Goal: Task Accomplishment & Management: Use online tool/utility

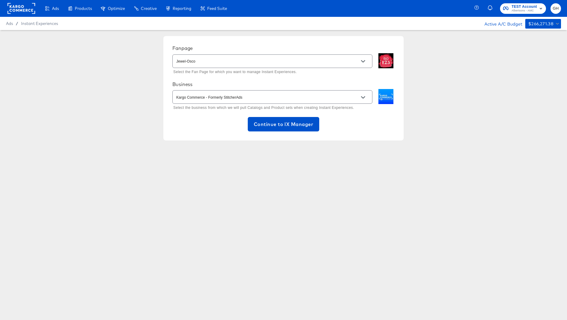
click at [33, 5] on rect at bounding box center [22, 8] width 28 height 11
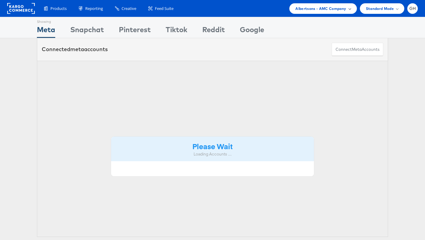
click at [338, 6] on span "Albertsons - AMC Company" at bounding box center [321, 8] width 51 height 6
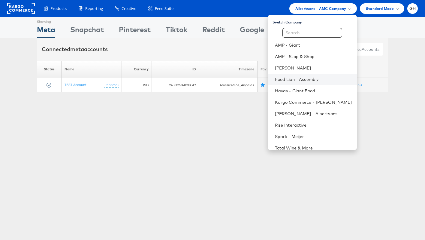
scroll to position [6, 0]
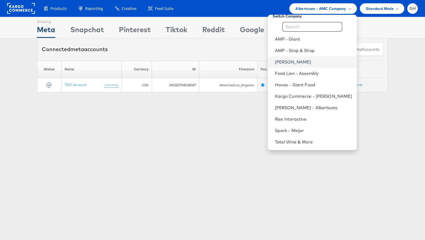
click at [285, 62] on link "[PERSON_NAME]" at bounding box center [313, 62] width 77 height 6
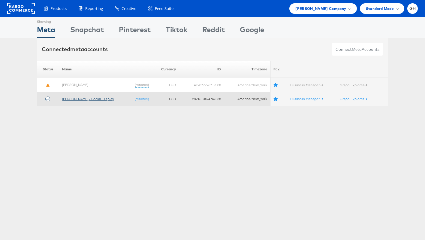
click at [70, 97] on link "[PERSON_NAME] - Social_Display" at bounding box center [88, 98] width 52 height 5
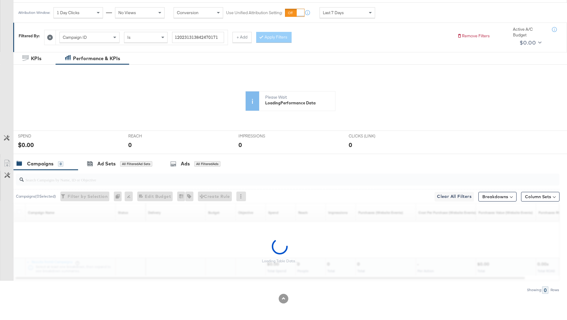
scroll to position [84, 0]
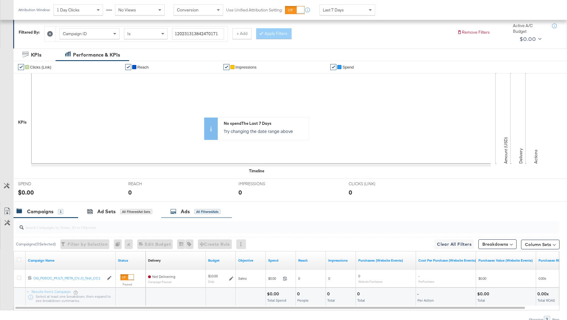
click at [183, 210] on div "Ads" at bounding box center [185, 211] width 9 height 7
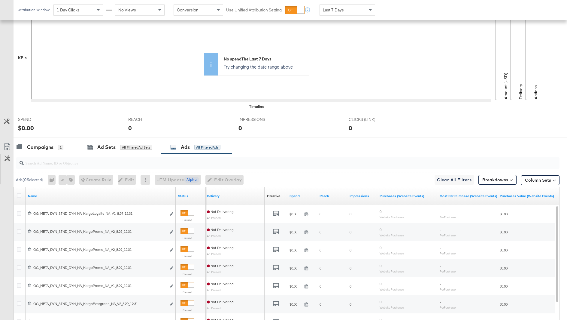
scroll to position [156, 0]
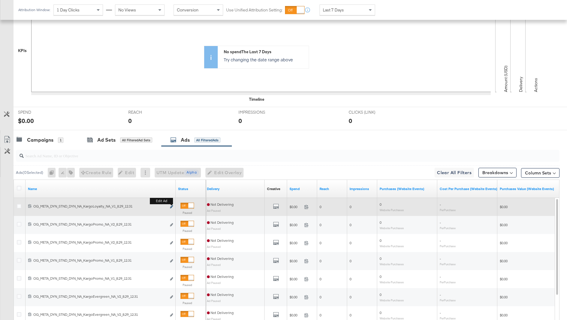
click at [170, 205] on icon "link" at bounding box center [171, 206] width 3 height 3
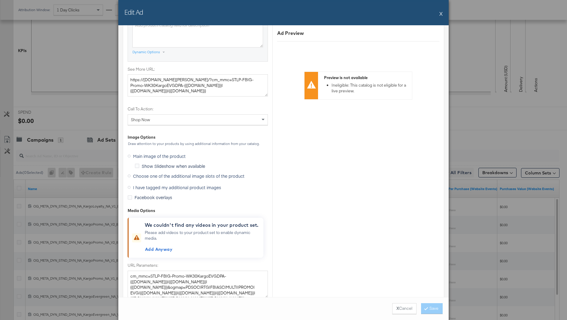
scroll to position [517, 0]
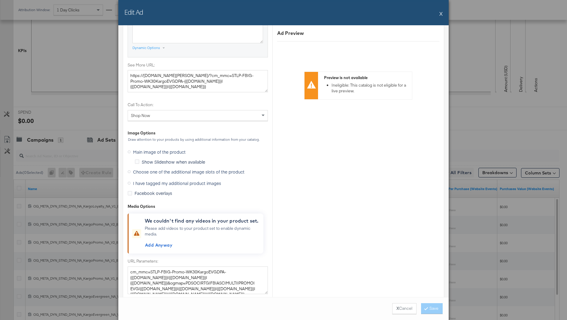
click at [159, 168] on span "Choose one of the additional image slots of the product" at bounding box center [188, 171] width 111 height 6
click at [0, 0] on input "Choose one of the additional image slots of the product" at bounding box center [0, 0] width 0 height 0
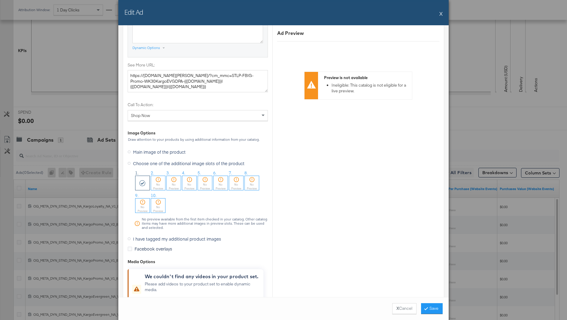
click at [440, 16] on button "X" at bounding box center [440, 14] width 3 height 12
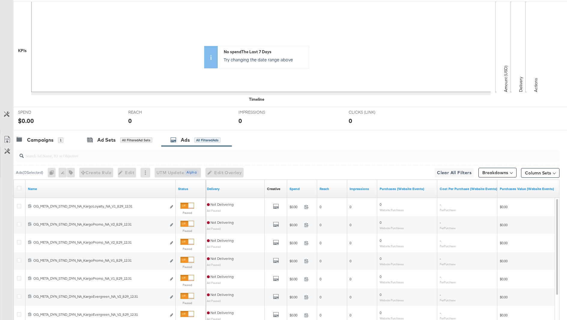
scroll to position [0, 0]
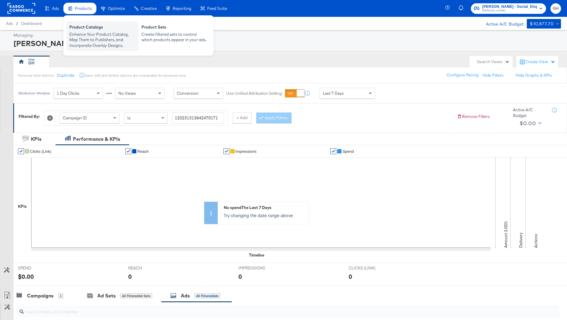
click at [90, 33] on div "Enhance Your Product Catalog, Map Them to Publishers, and Incorporate Overlay D…" at bounding box center [102, 40] width 66 height 17
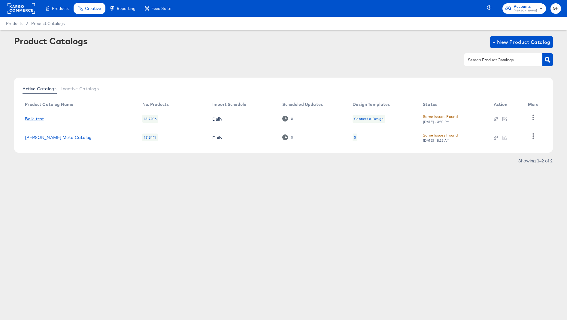
click at [34, 116] on link "Belk_test" at bounding box center [34, 118] width 19 height 5
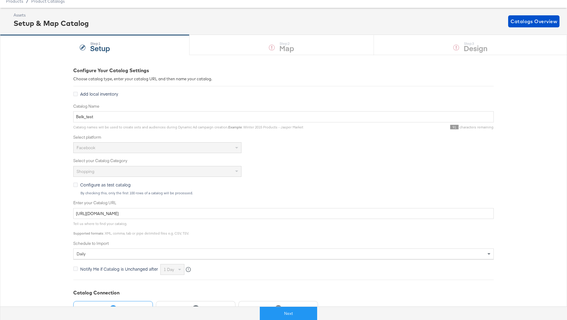
scroll to position [44, 0]
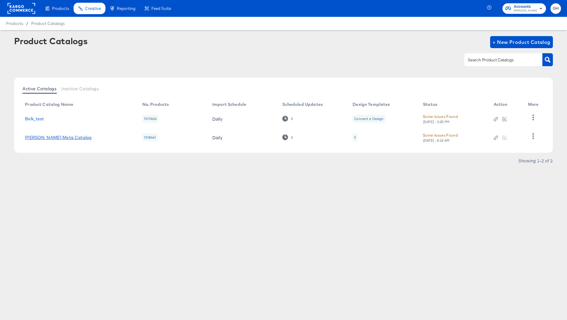
click at [54, 136] on link "[PERSON_NAME] Meta Catalog" at bounding box center [58, 137] width 67 height 5
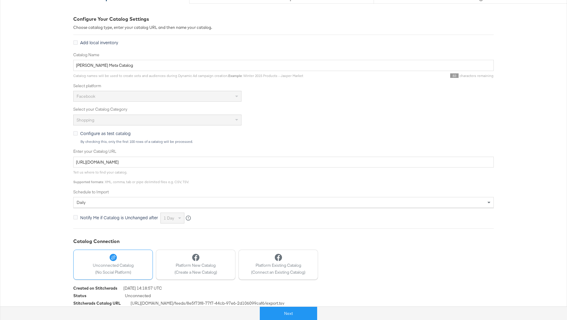
scroll to position [83, 0]
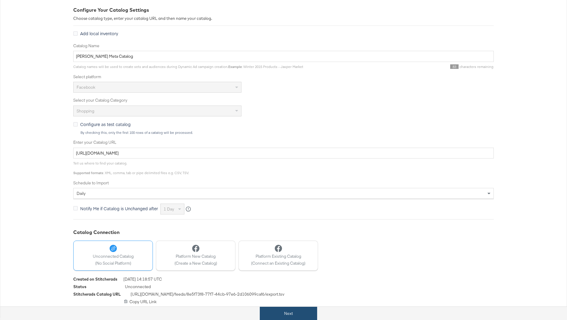
click at [274, 307] on button "Next" at bounding box center [288, 313] width 57 height 14
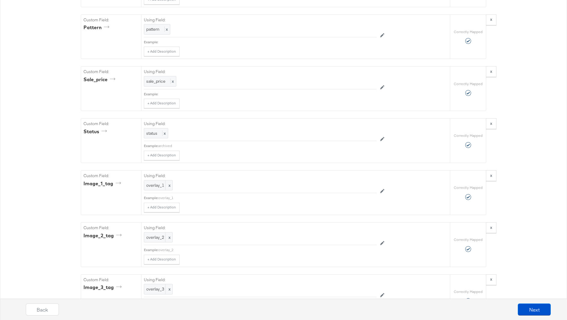
scroll to position [929, 0]
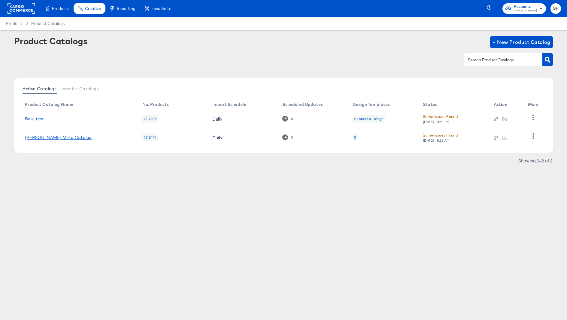
click at [55, 136] on link "[PERSON_NAME] Meta Catalog" at bounding box center [58, 137] width 67 height 5
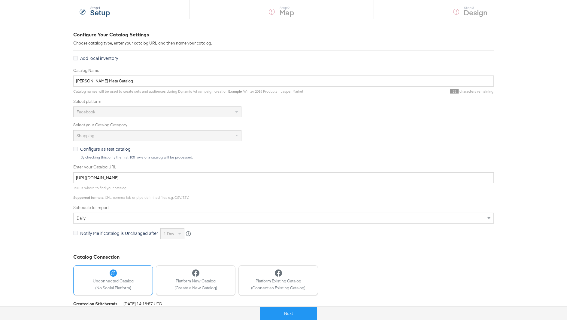
scroll to position [60, 0]
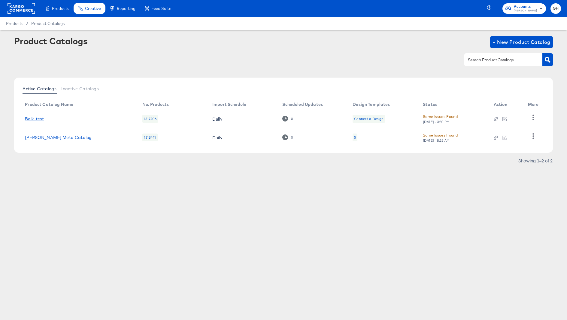
click at [38, 116] on link "Belk_test" at bounding box center [34, 118] width 19 height 5
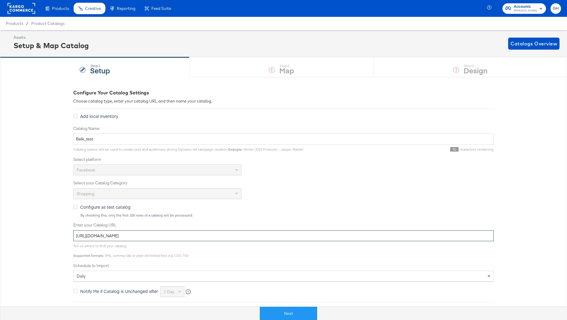
click at [135, 231] on input "[URL][DOMAIN_NAME]" at bounding box center [283, 235] width 420 height 11
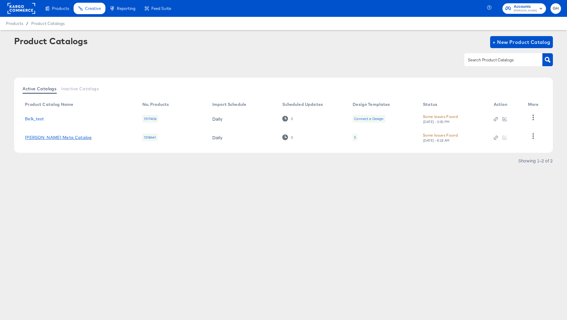
click at [50, 138] on link "[PERSON_NAME] Meta Catalog" at bounding box center [58, 137] width 67 height 5
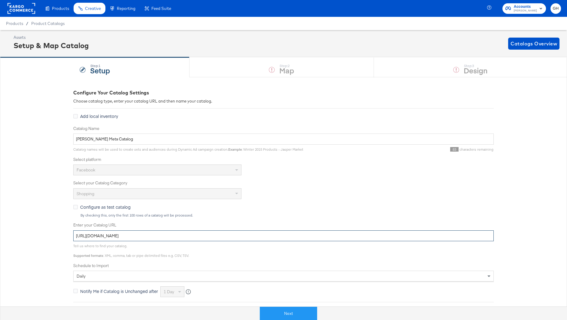
click at [213, 233] on input "[URL][DOMAIN_NAME]" at bounding box center [283, 235] width 420 height 11
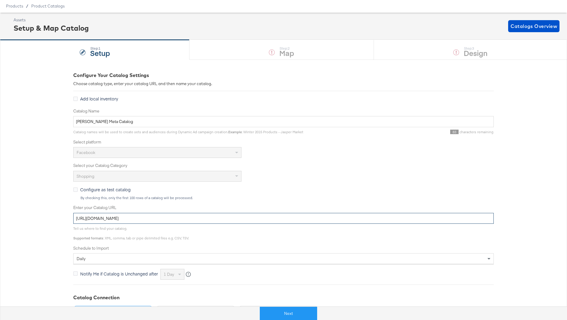
scroll to position [16, 0]
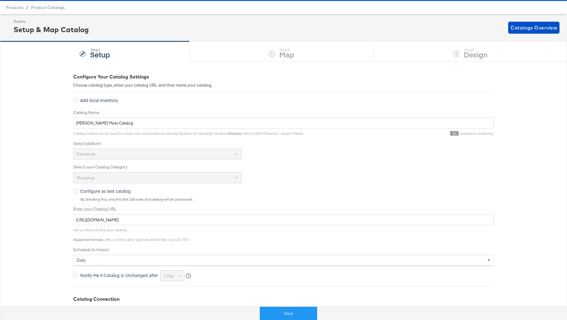
click at [384, 163] on div "Catalog Name [PERSON_NAME] Meta Catalog Catalog names will be used to create se…" at bounding box center [283, 195] width 420 height 171
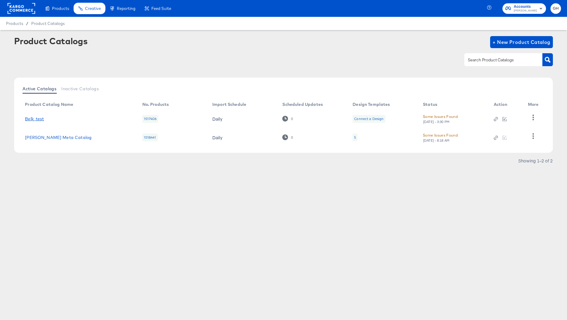
click at [37, 118] on link "Belk_test" at bounding box center [34, 118] width 19 height 5
click at [53, 135] on link "[PERSON_NAME] Meta Catalog" at bounding box center [58, 137] width 67 height 5
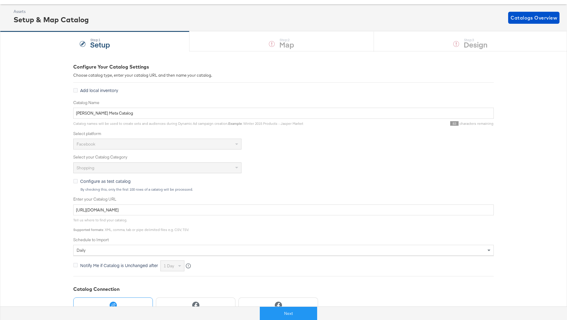
scroll to position [25, 0]
click at [273, 310] on button "Next" at bounding box center [288, 313] width 57 height 14
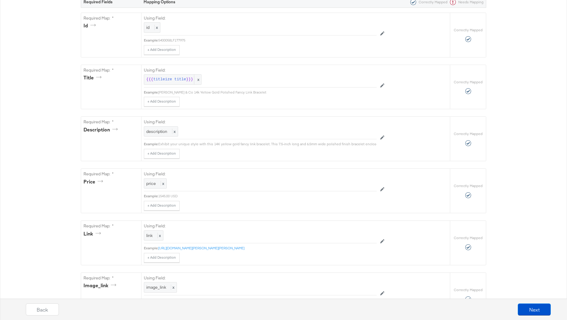
scroll to position [0, 0]
